Goal: Information Seeking & Learning: Learn about a topic

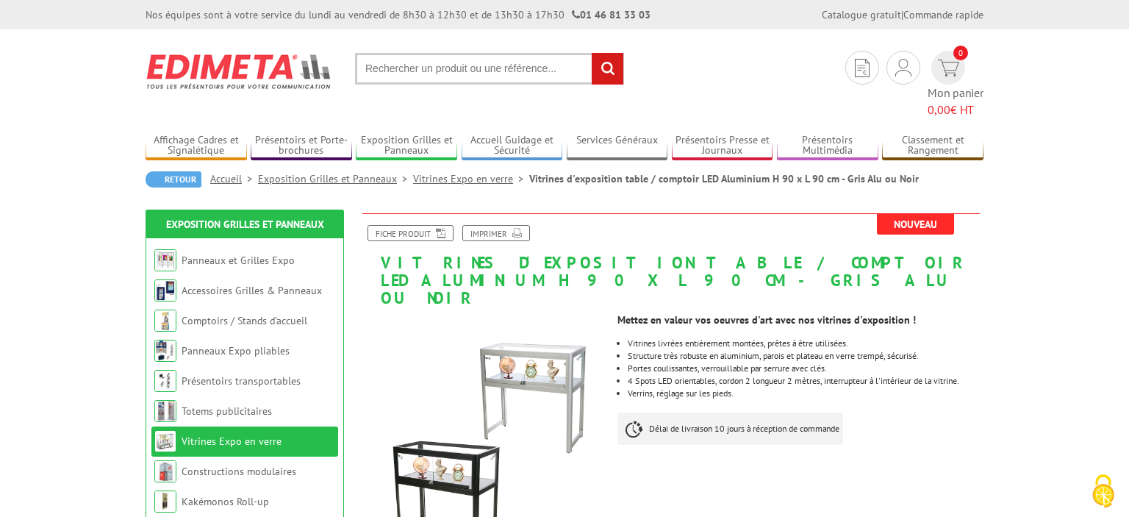
drag, startPoint x: 472, startPoint y: 40, endPoint x: 471, endPoint y: 71, distance: 30.9
click at [471, 71] on section "Je me connecte Nouveau client ? Inscrivez-vous 0 Mon panier 0,00 € HT recherche…" at bounding box center [565, 73] width 838 height 89
click at [471, 71] on input "text" at bounding box center [489, 69] width 269 height 32
type input "p"
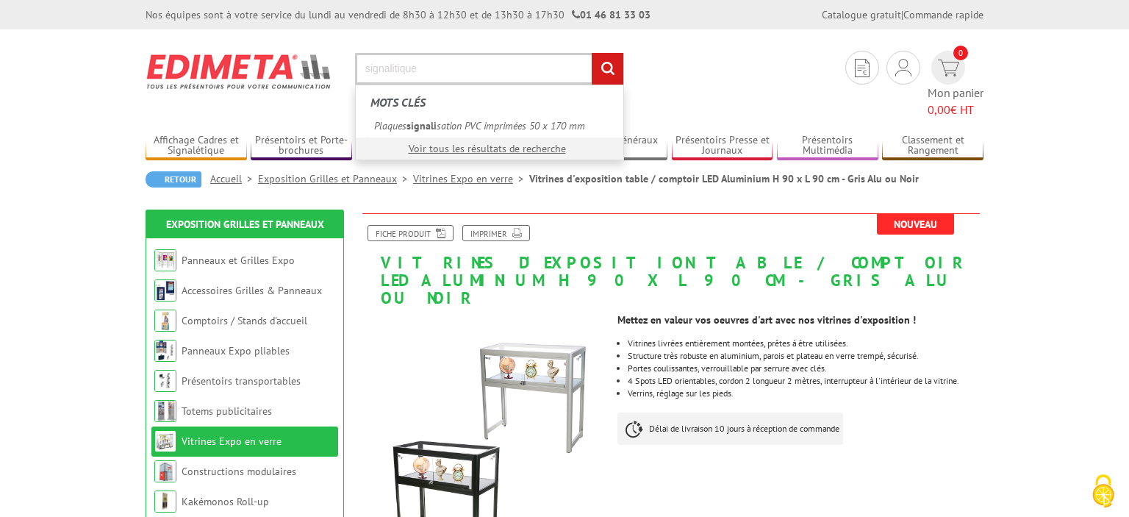
type input "signalitique"
click at [592, 53] on input "rechercher" at bounding box center [608, 69] width 32 height 32
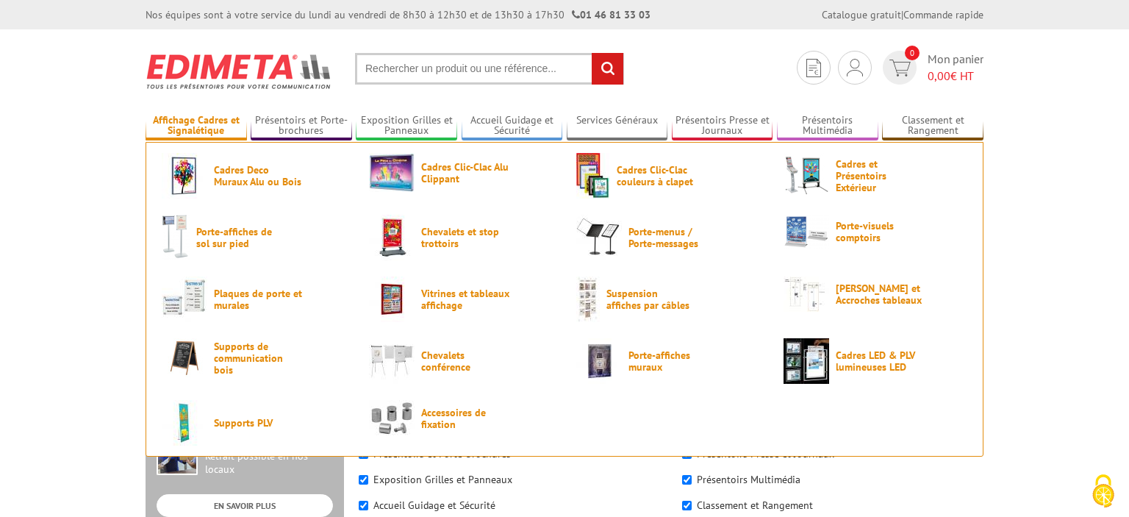
click at [187, 125] on link "Affichage Cadres et Signalétique" at bounding box center [196, 126] width 101 height 24
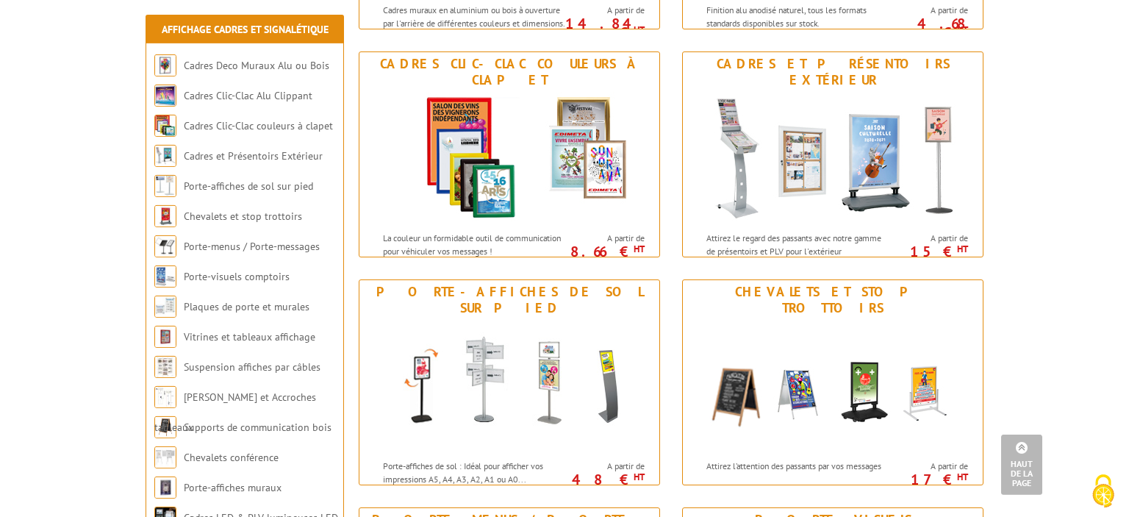
scroll to position [417, 0]
click at [298, 195] on li "Porte-affiches de sol sur pied" at bounding box center [244, 186] width 187 height 30
click at [298, 188] on link "Porte-affiches de sol sur pied" at bounding box center [250, 185] width 132 height 13
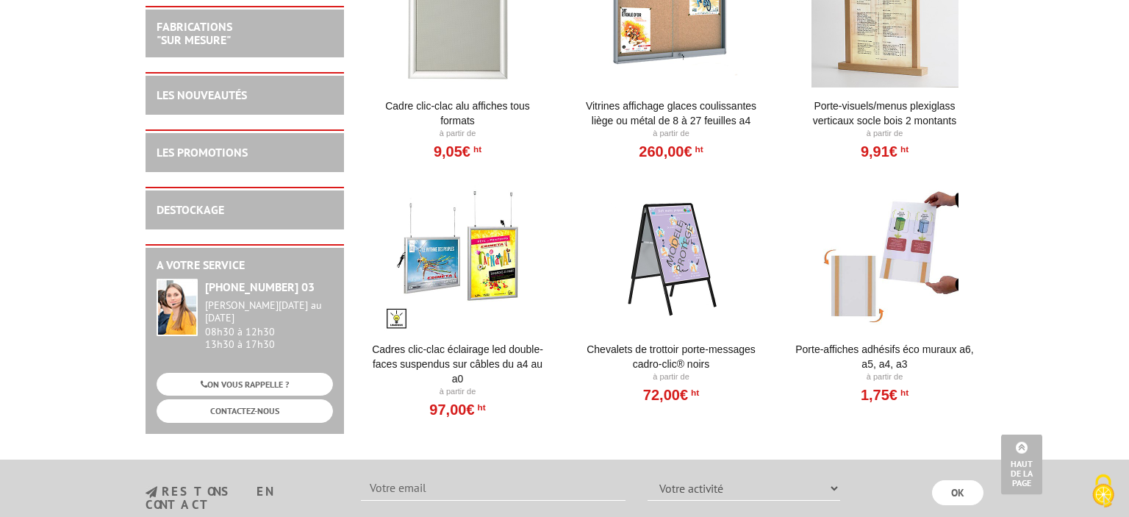
scroll to position [3421, 0]
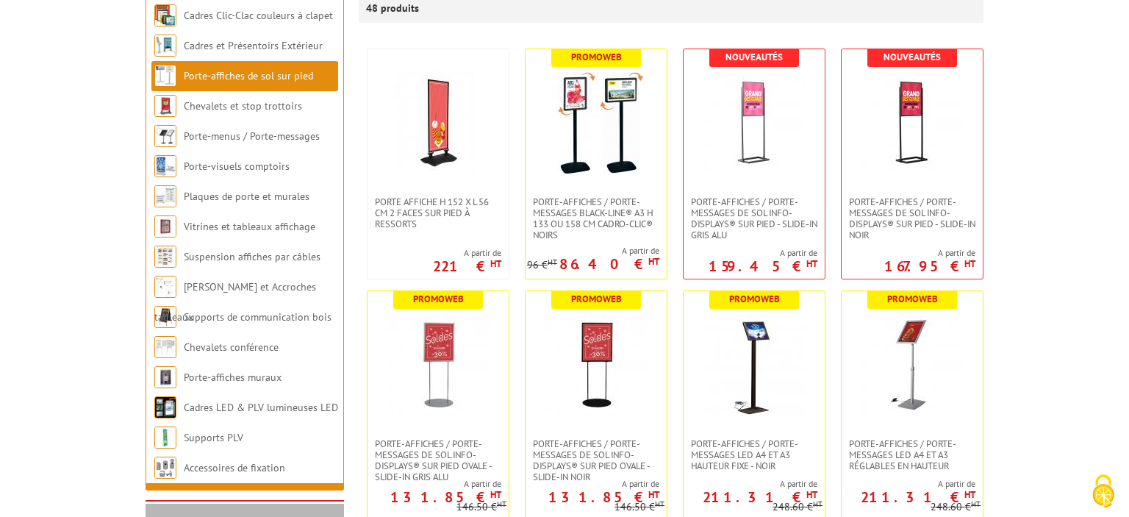
scroll to position [337, 0]
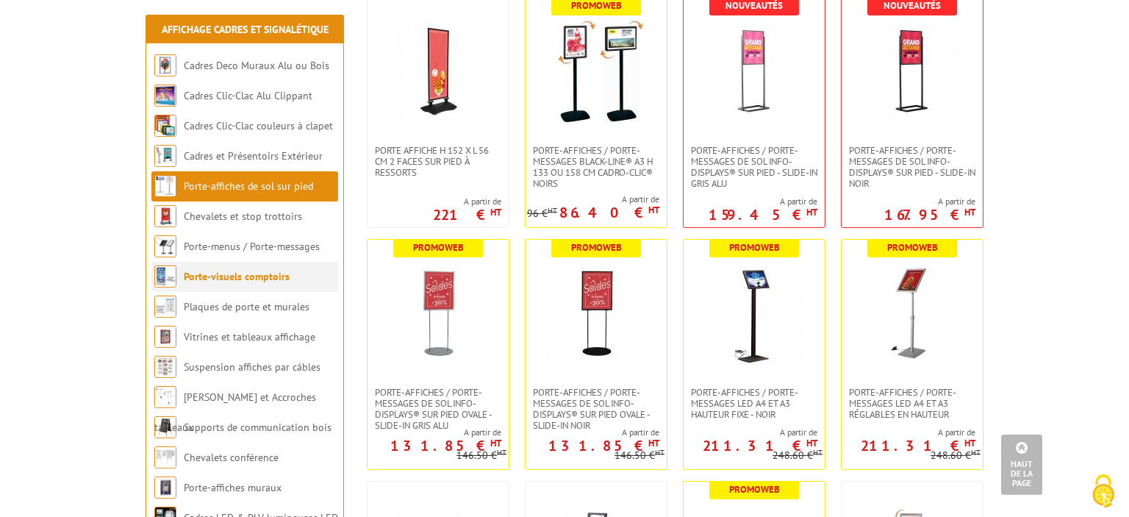
click at [244, 276] on link "Porte-visuels comptoirs" at bounding box center [237, 276] width 106 height 13
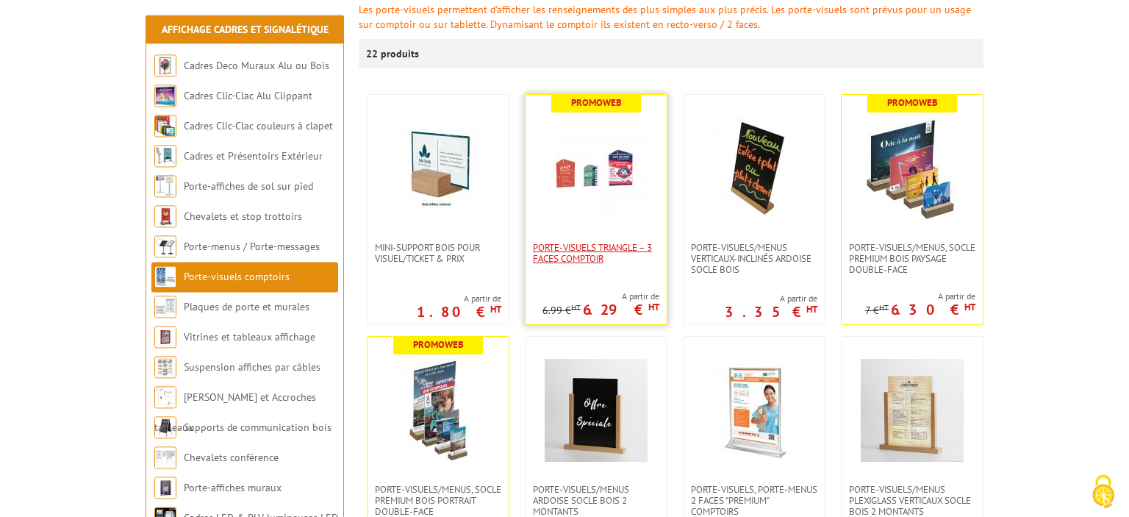
scroll to position [220, 0]
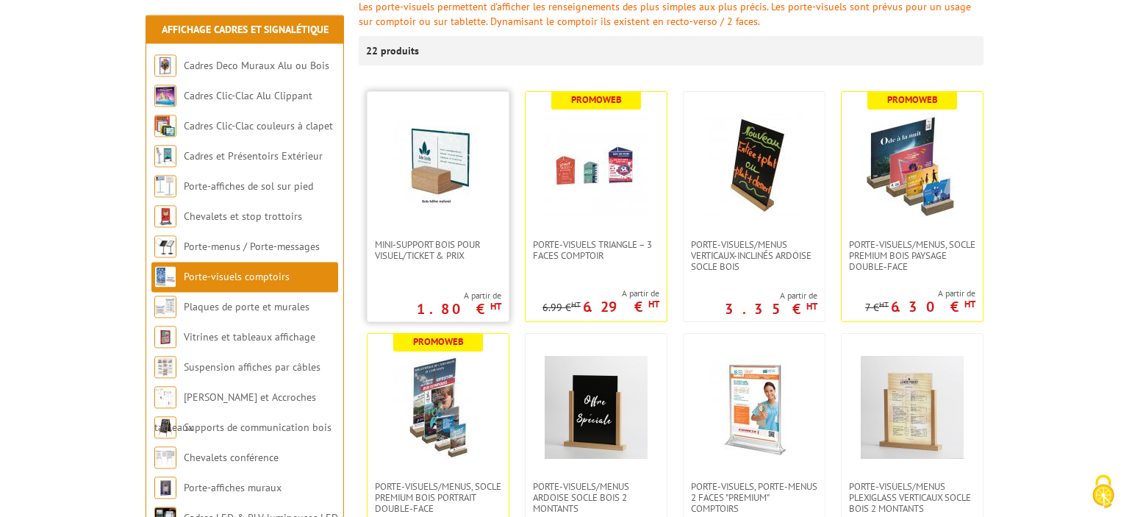
click at [442, 192] on img at bounding box center [438, 165] width 103 height 103
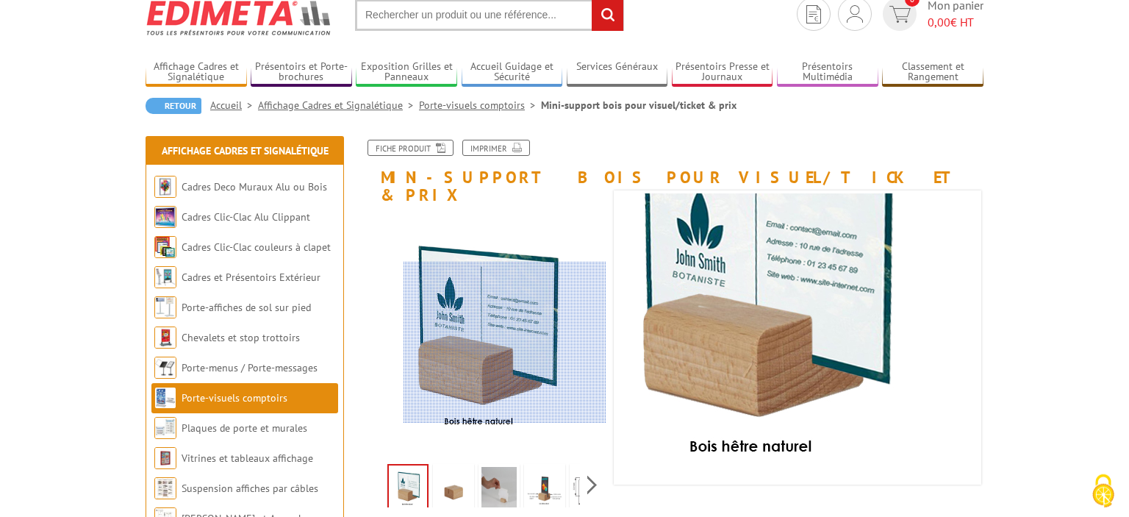
scroll to position [103, 0]
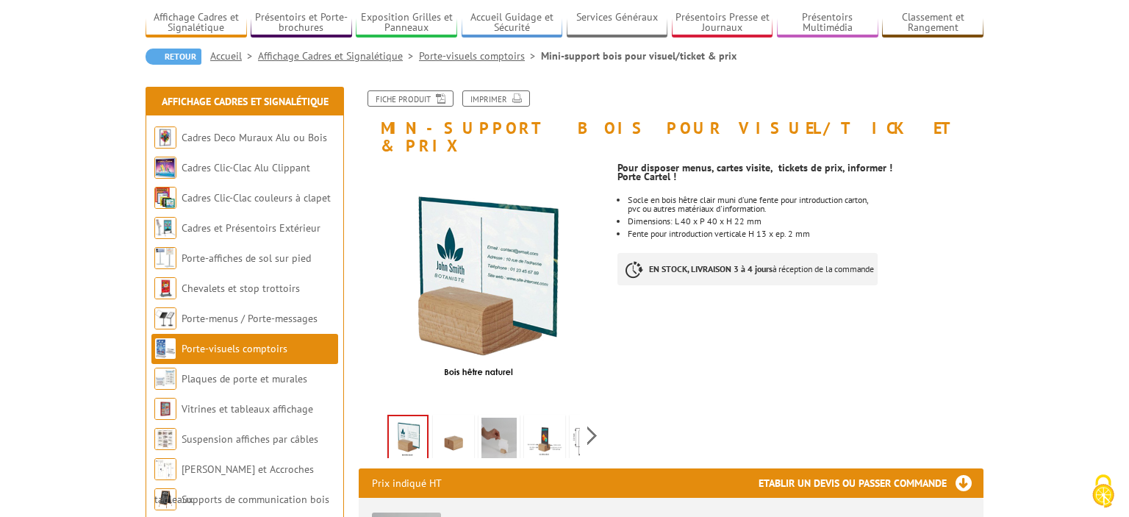
click at [512, 419] on img at bounding box center [498, 440] width 35 height 46
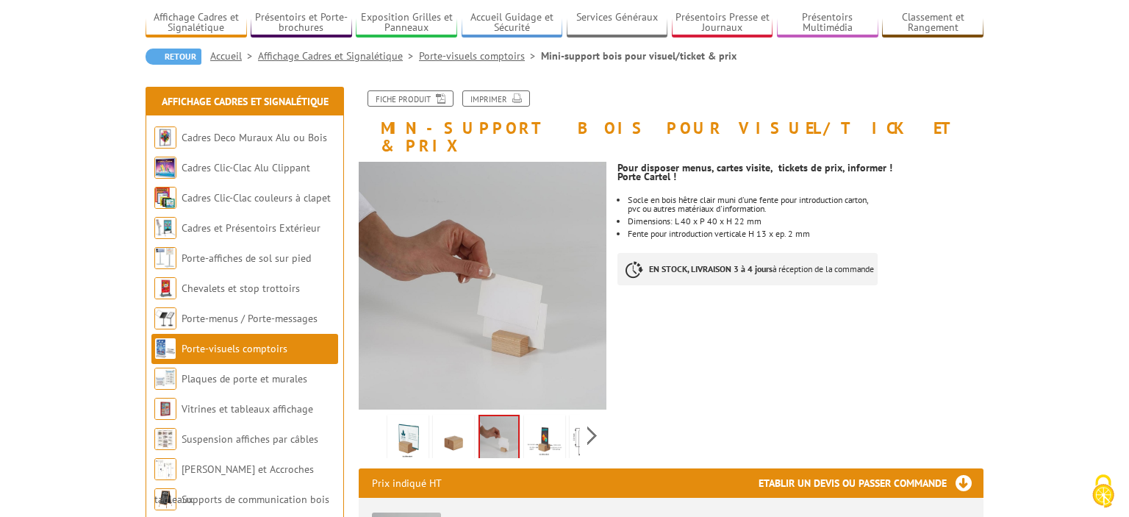
click at [446, 417] on img at bounding box center [453, 440] width 35 height 46
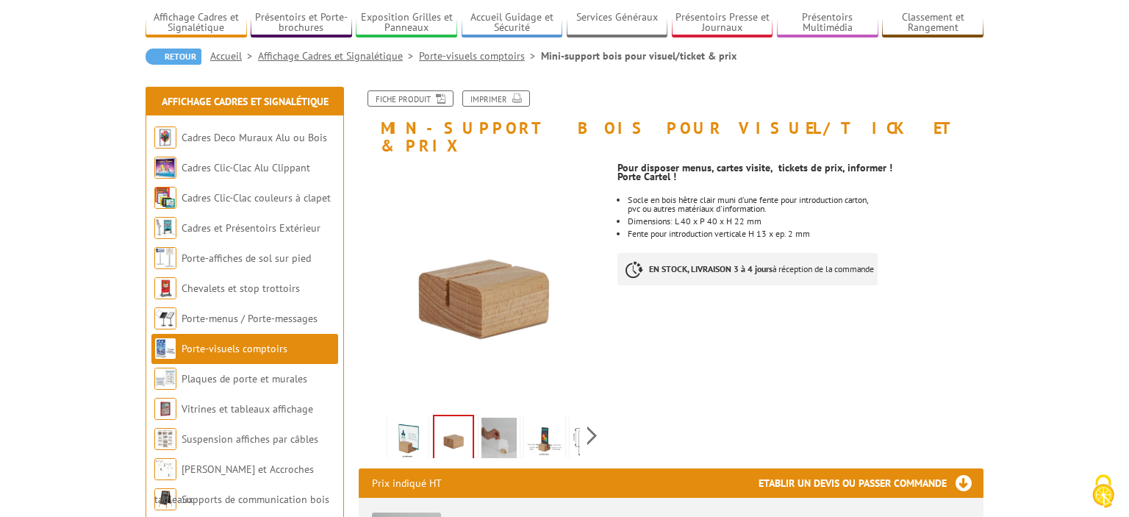
click at [492, 417] on img at bounding box center [498, 440] width 35 height 46
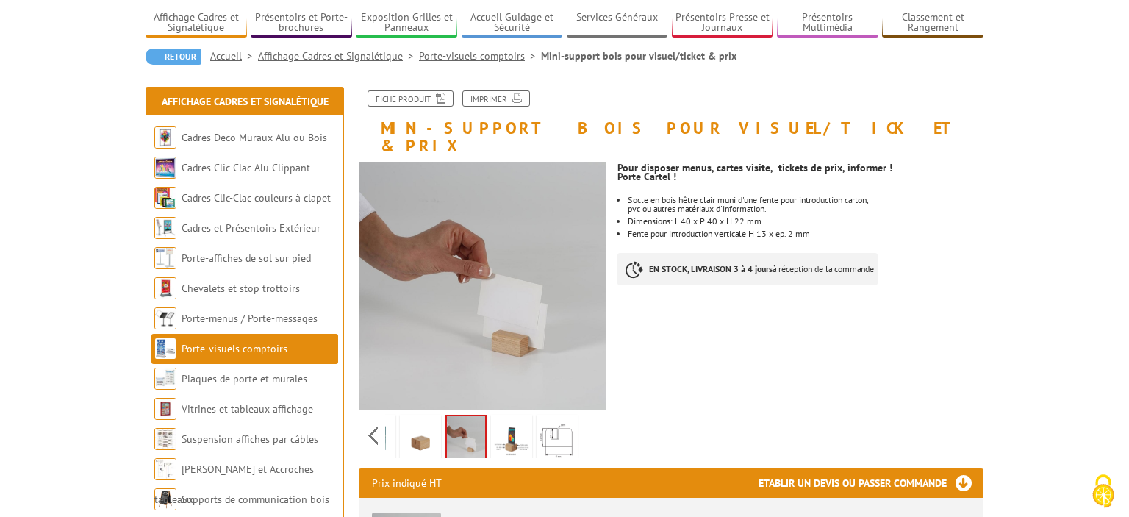
click at [595, 417] on div "Previous Next" at bounding box center [483, 434] width 248 height 51
click at [567, 423] on img at bounding box center [556, 440] width 35 height 46
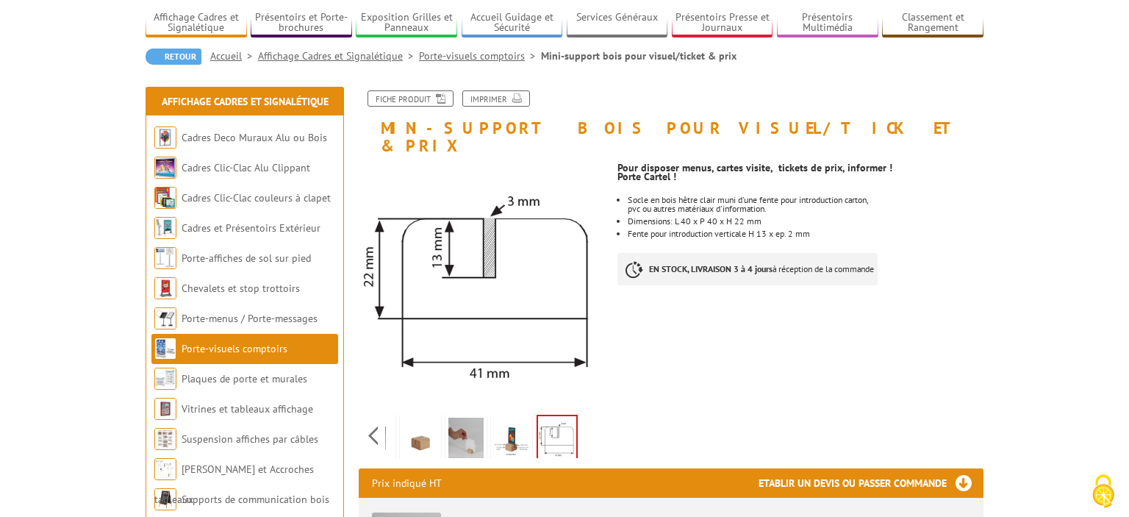
click at [516, 423] on img at bounding box center [511, 440] width 35 height 46
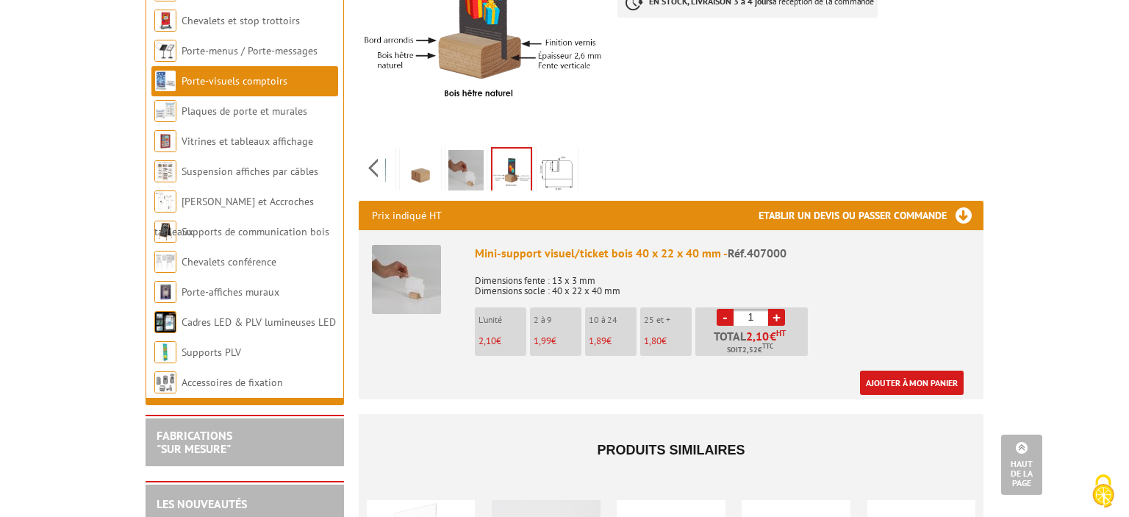
scroll to position [708, 0]
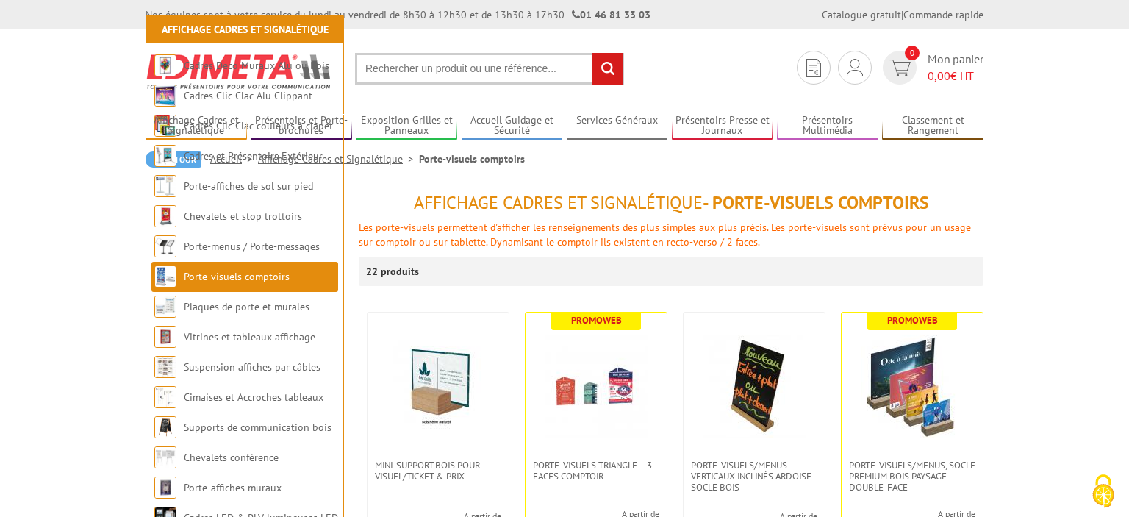
scroll to position [220, 0]
